Goal: Find specific page/section: Find specific page/section

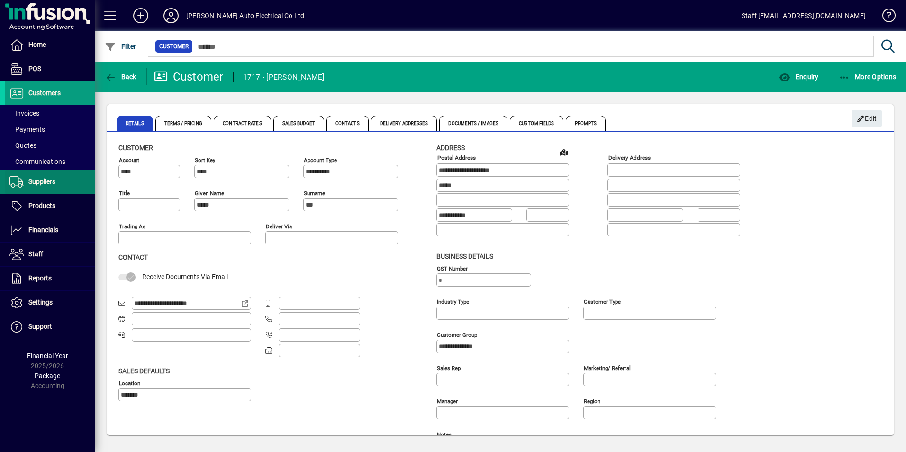
scroll to position [121, 0]
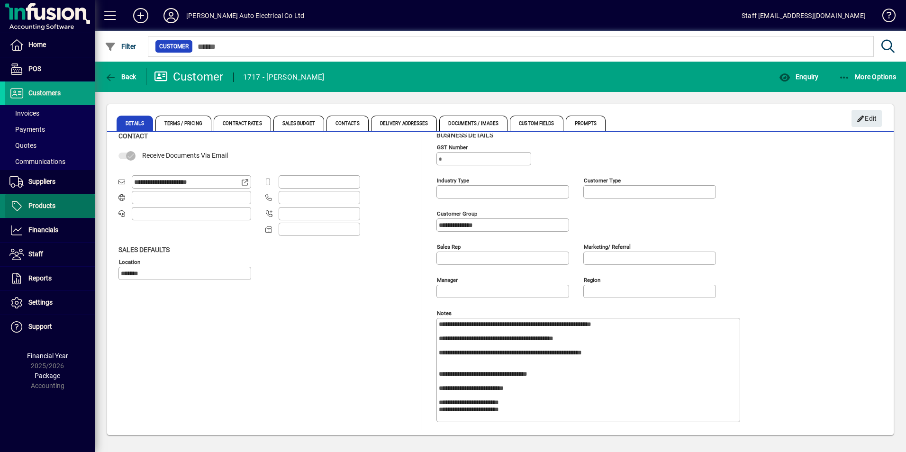
drag, startPoint x: 18, startPoint y: 203, endPoint x: 27, endPoint y: 203, distance: 9.0
click at [19, 203] on icon at bounding box center [16, 205] width 14 height 11
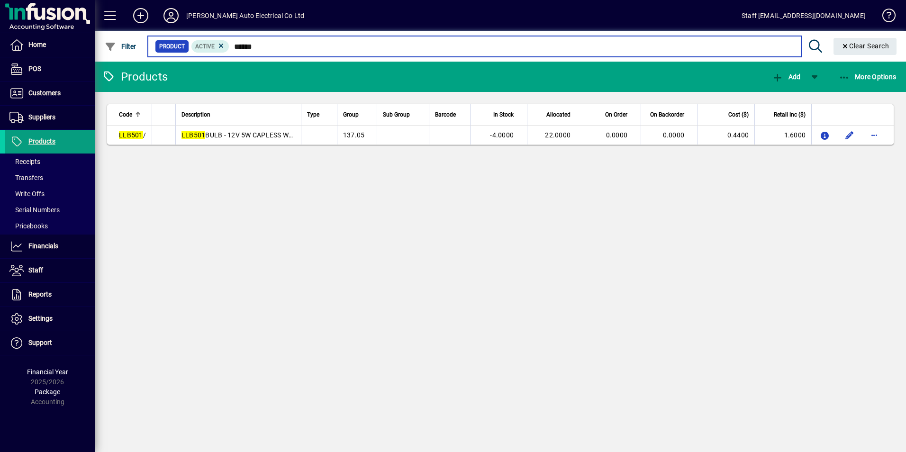
type input "******"
